Goal: Task Accomplishment & Management: Complete application form

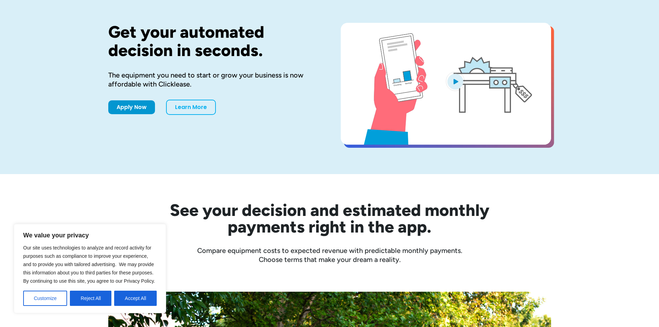
scroll to position [69, 0]
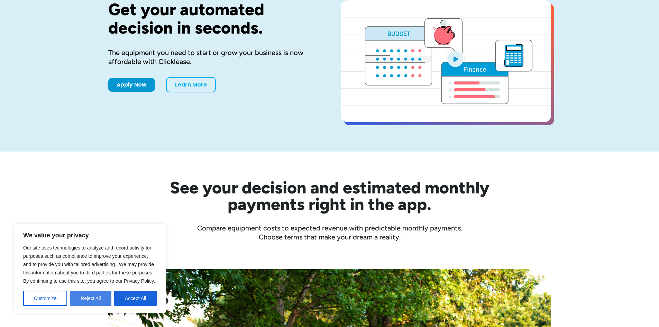
click at [84, 301] on button "Reject All" at bounding box center [91, 298] width 42 height 15
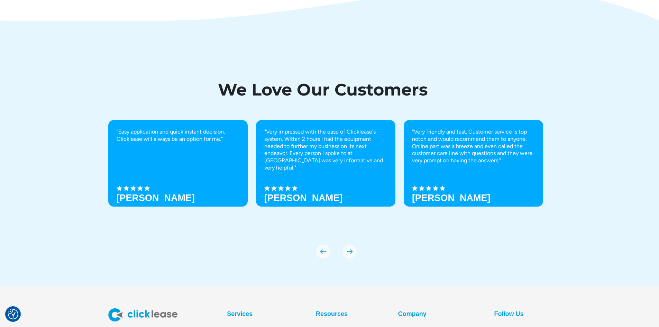
scroll to position [2405, 0]
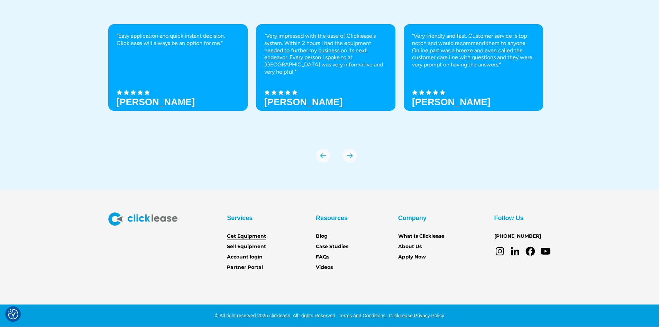
click at [243, 235] on link "Get Equipment" at bounding box center [246, 236] width 39 height 8
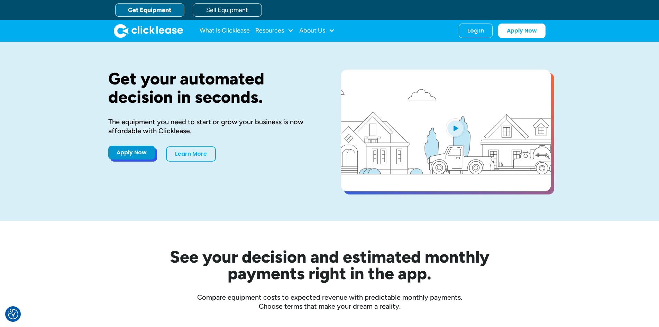
click at [124, 155] on link "Apply Now" at bounding box center [131, 153] width 47 height 14
